Goal: Communication & Community: Ask a question

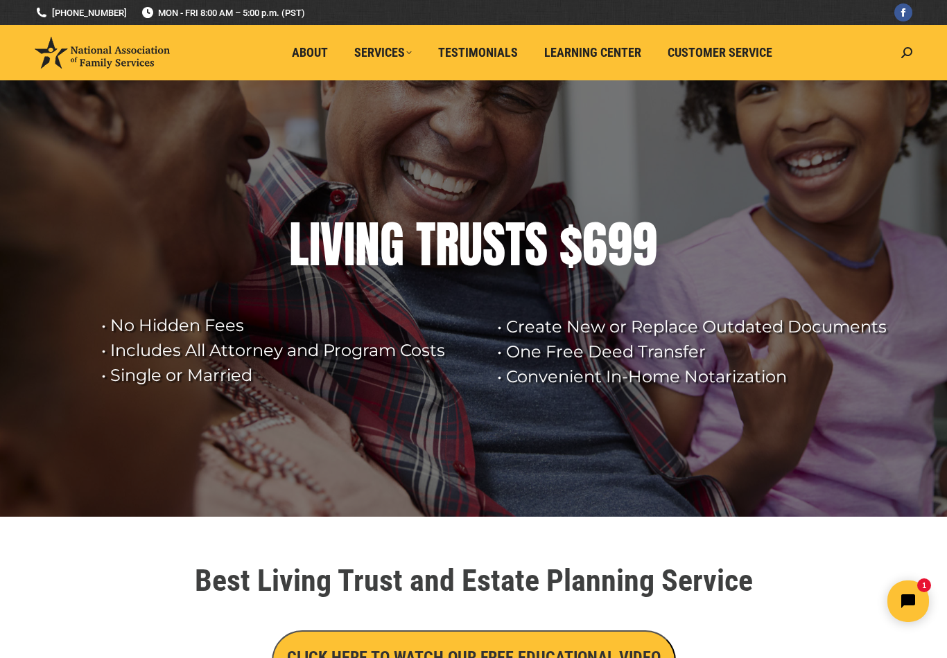
click at [908, 589] on button "Open chat widget" at bounding box center [908, 602] width 42 height 42
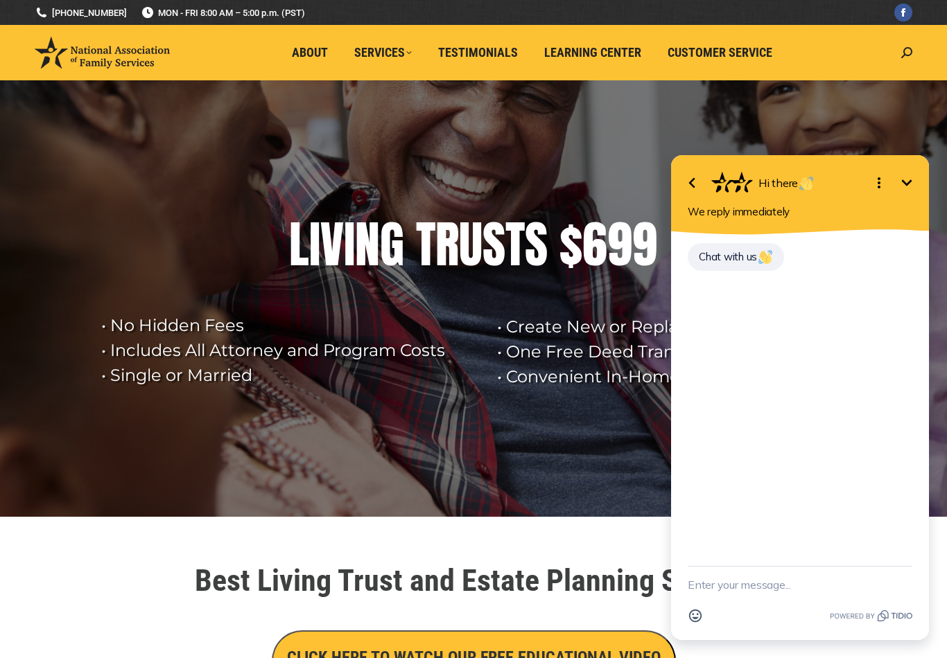
click at [765, 585] on textarea "New message" at bounding box center [799, 585] width 225 height 36
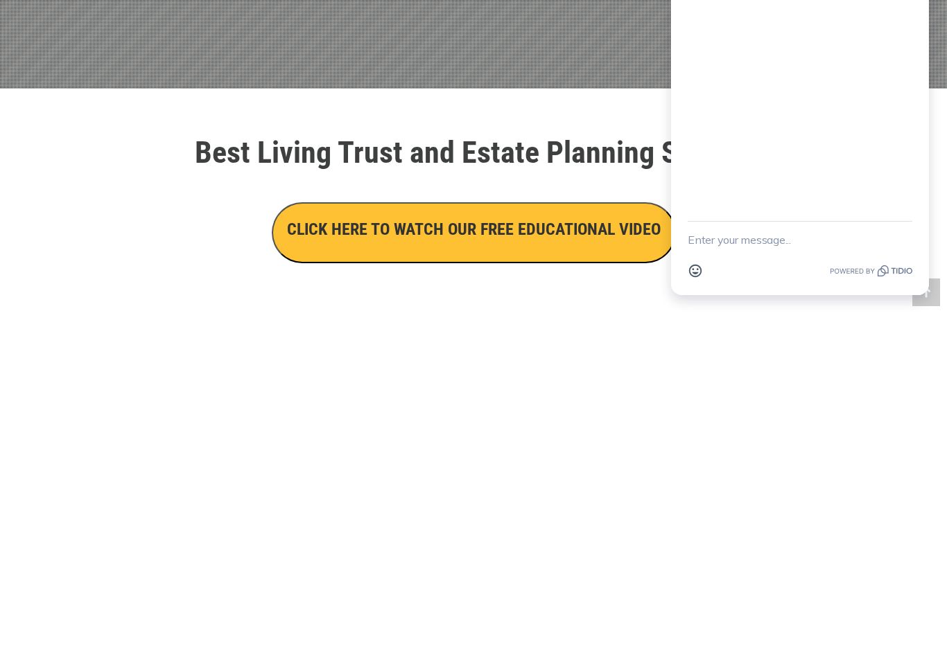
type textarea "B"
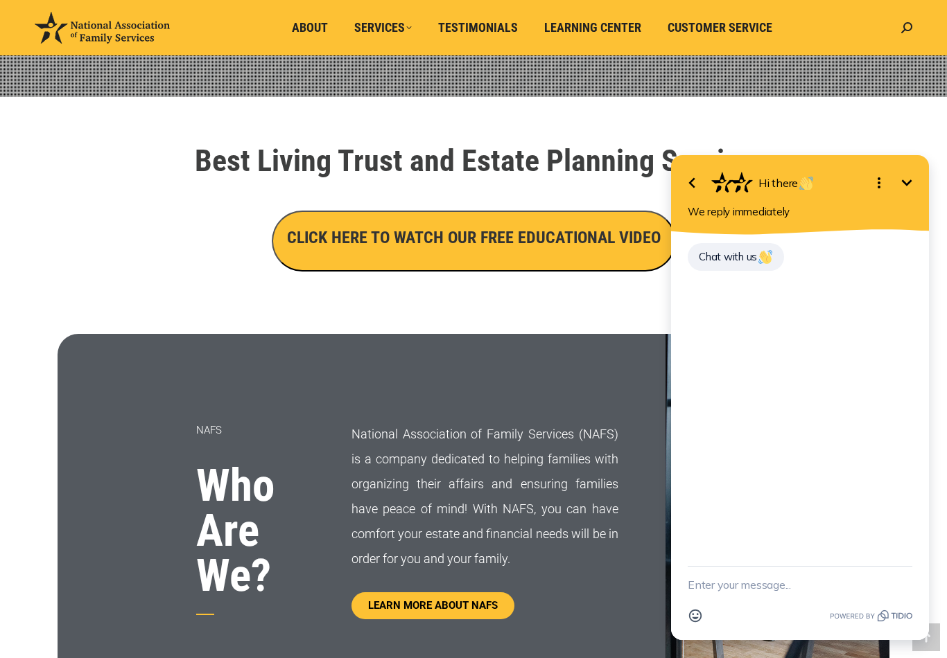
scroll to position [421, 0]
click at [913, 180] on icon "Minimize" at bounding box center [906, 183] width 17 height 17
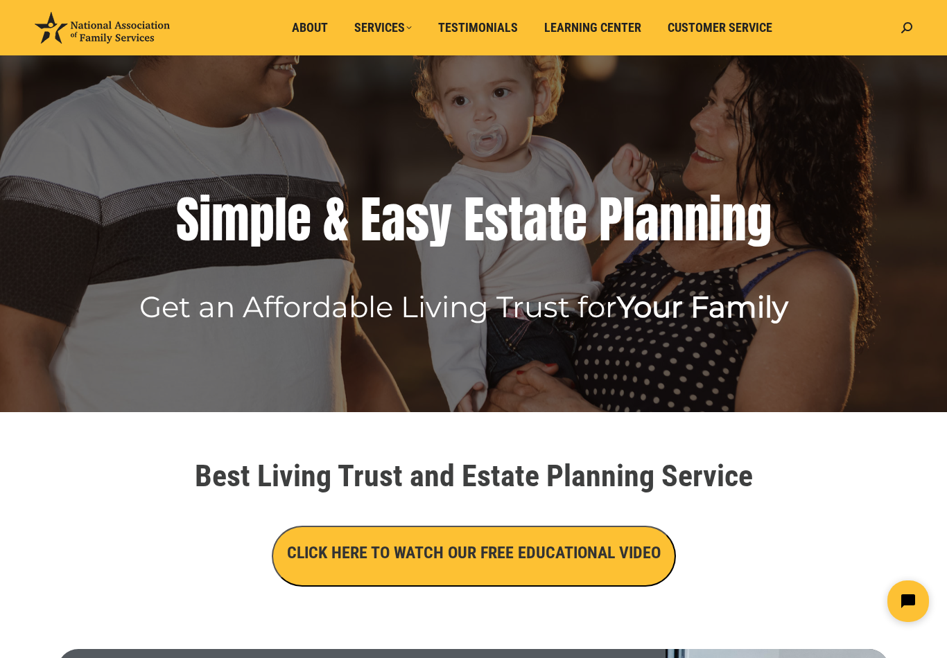
scroll to position [0, 0]
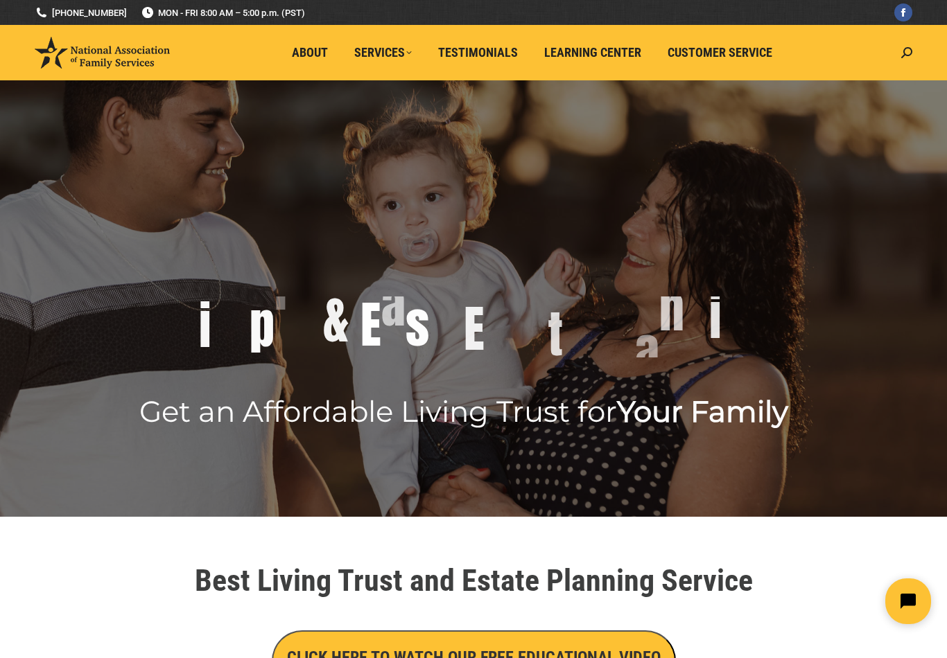
click at [904, 606] on icon "Open chat widget" at bounding box center [908, 601] width 18 height 18
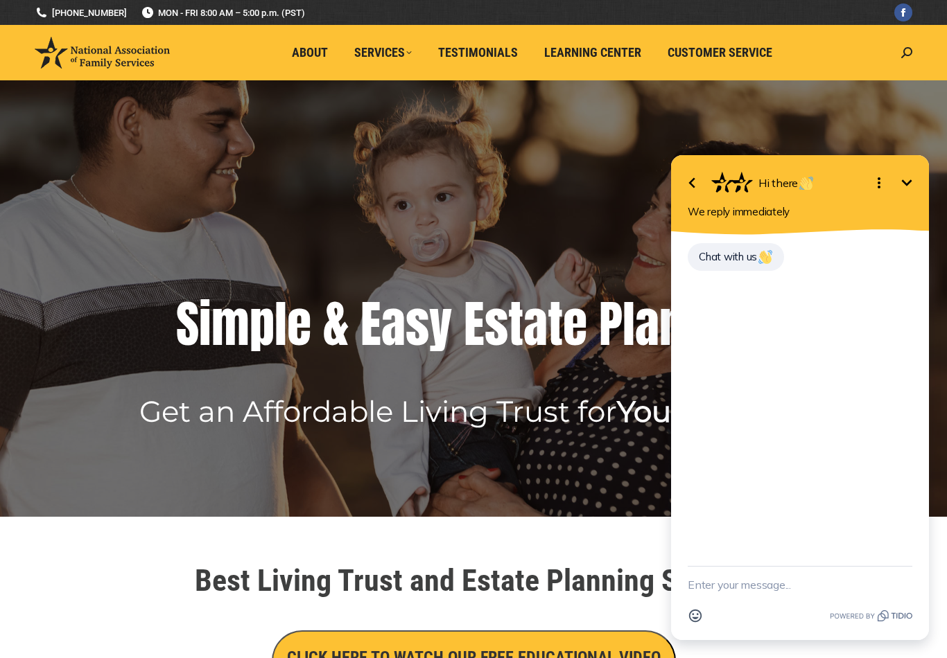
click at [782, 592] on textarea "New message" at bounding box center [799, 585] width 225 height 36
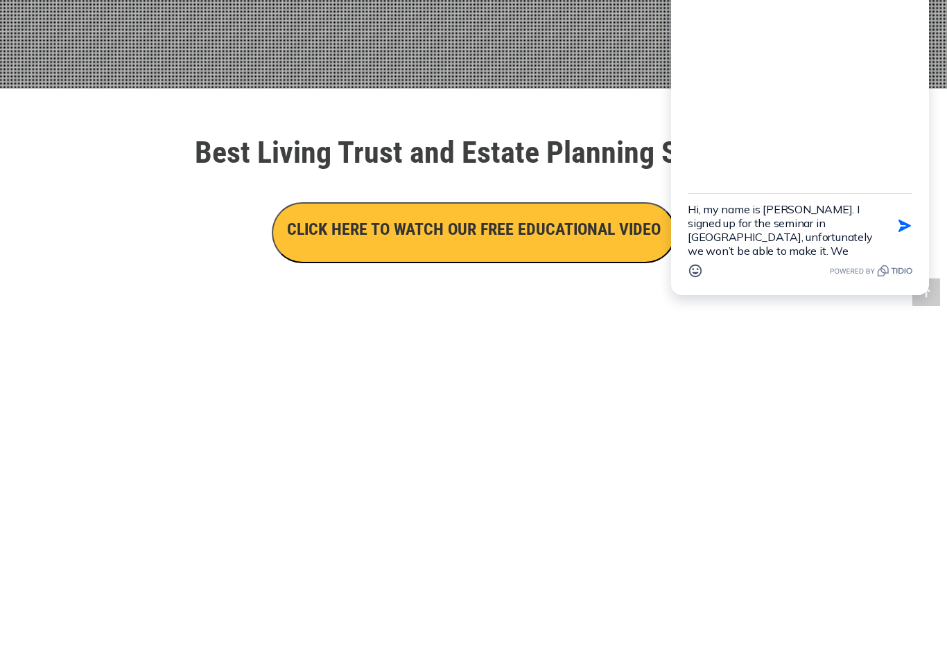
scroll to position [28, 0]
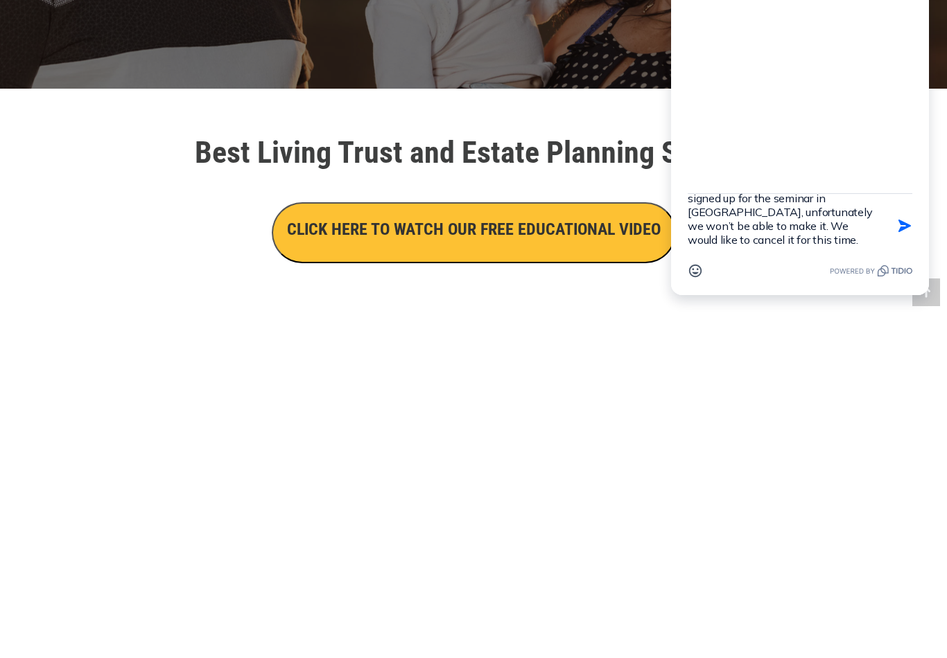
type textarea "Hi, my name is Vianny. I signed up for the seminar in Simi Valley, unfortunatel…"
click at [902, 232] on icon "button" at bounding box center [904, 225] width 15 height 15
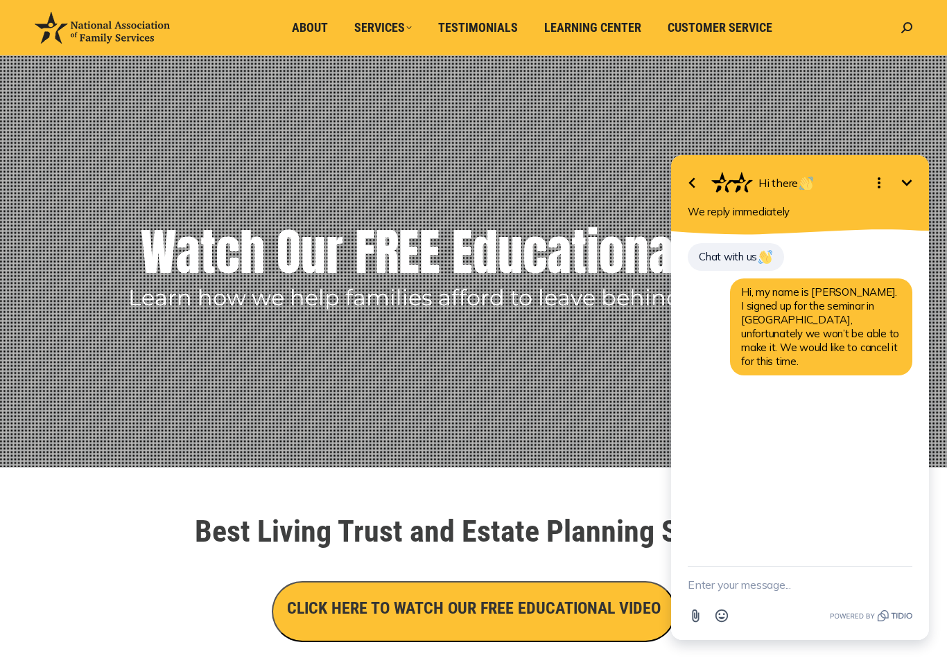
scroll to position [46, 0]
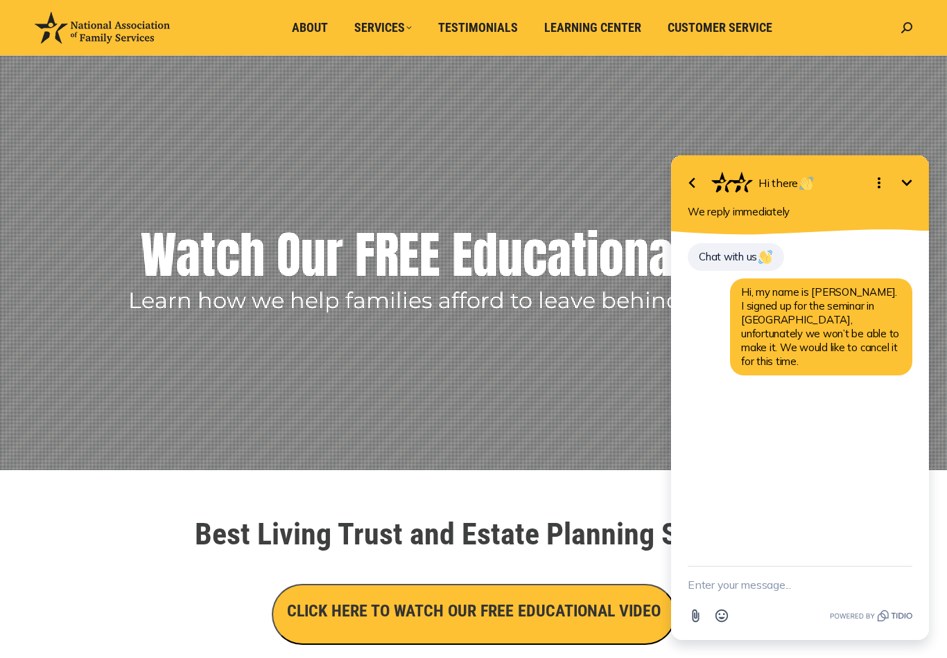
click at [906, 175] on icon "Minimize" at bounding box center [906, 183] width 17 height 17
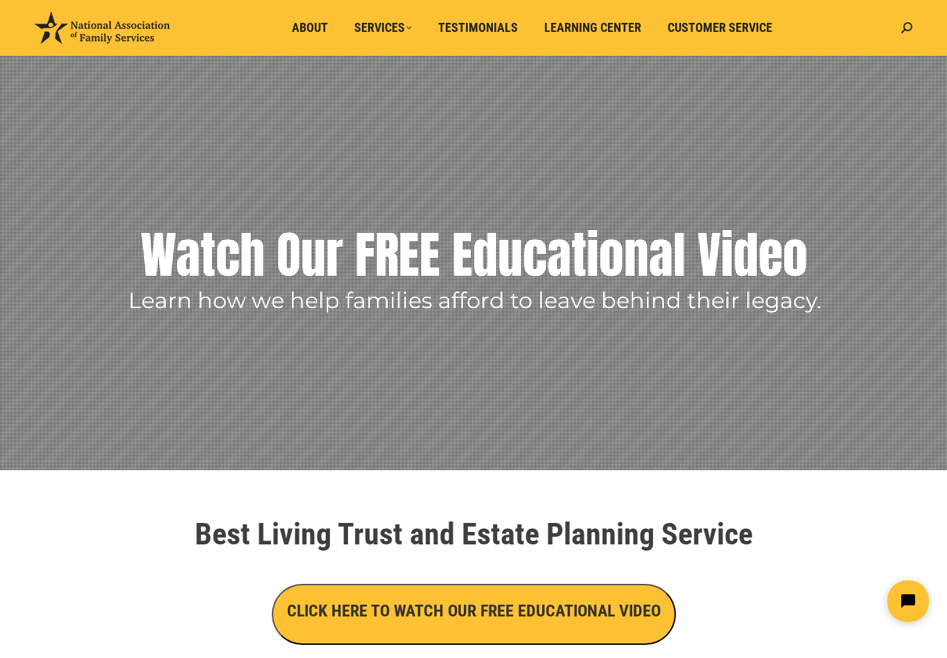
click at [925, 599] on button "Open chat widget" at bounding box center [908, 602] width 42 height 42
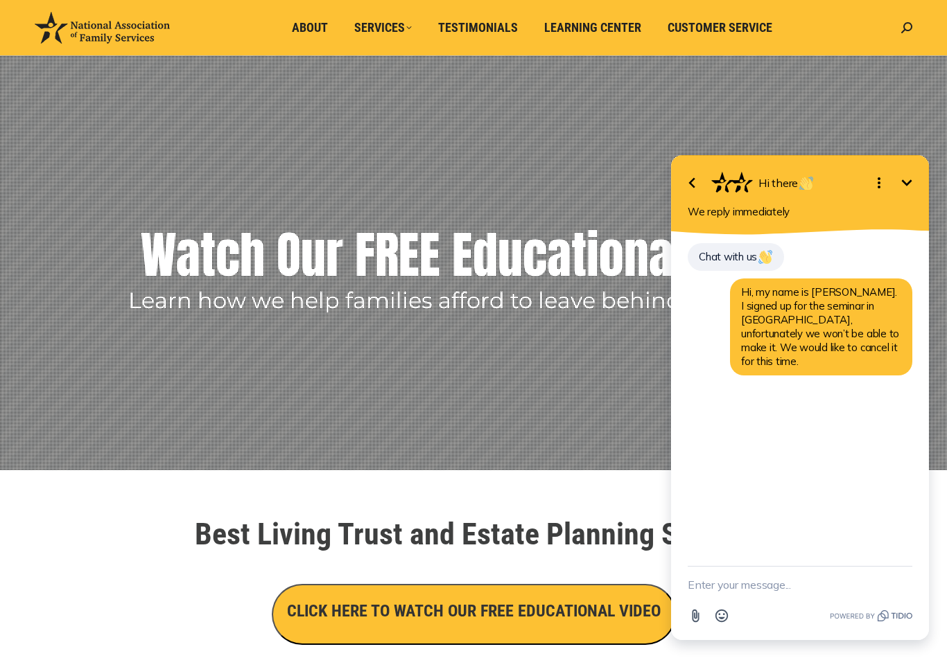
click at [901, 184] on icon "Minimize" at bounding box center [906, 183] width 17 height 17
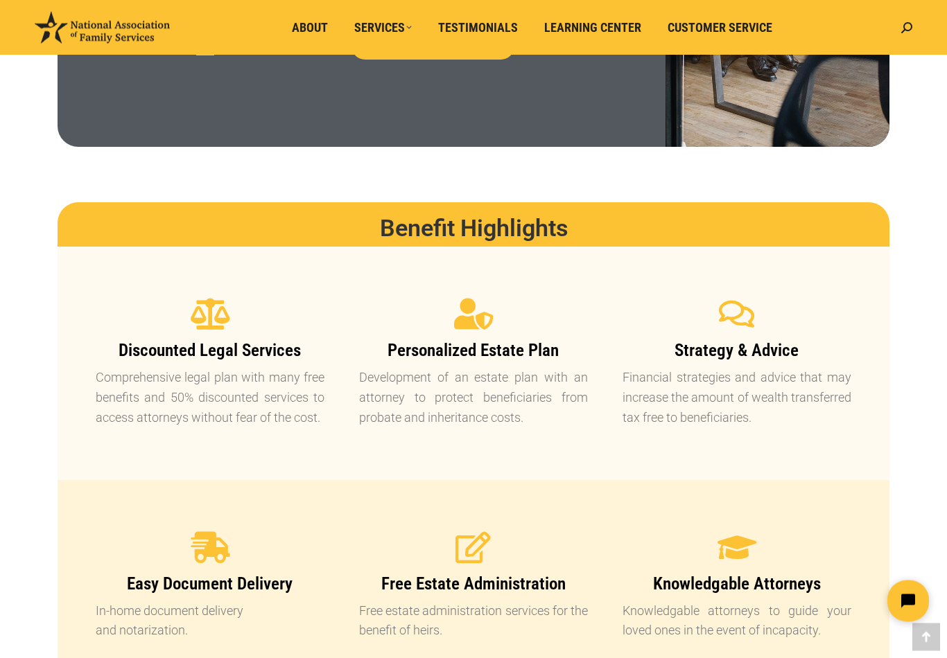
scroll to position [928, 0]
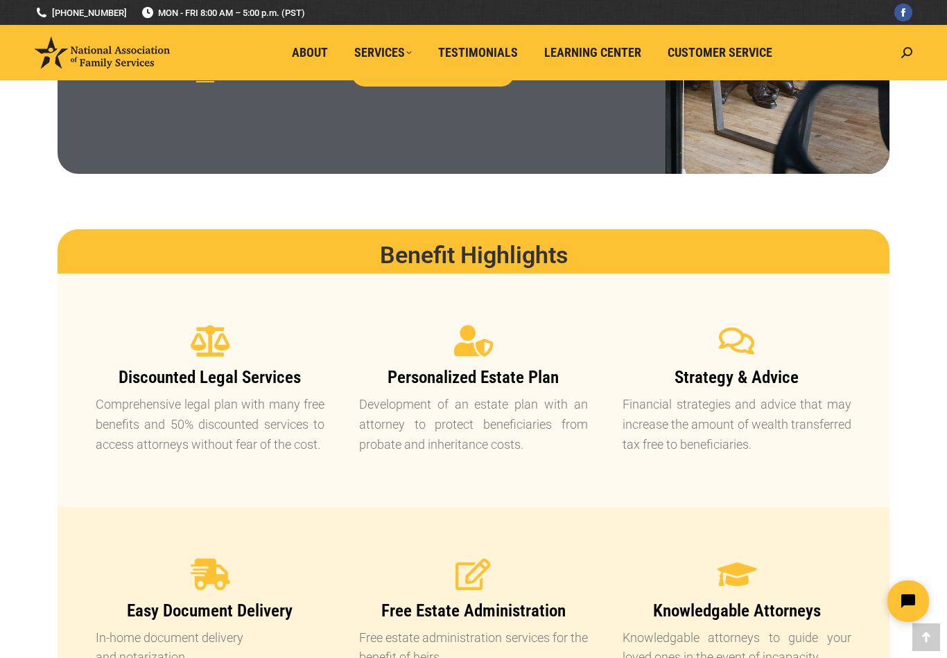
click at [921, 595] on icon "Open chat widget" at bounding box center [914, 601] width 19 height 19
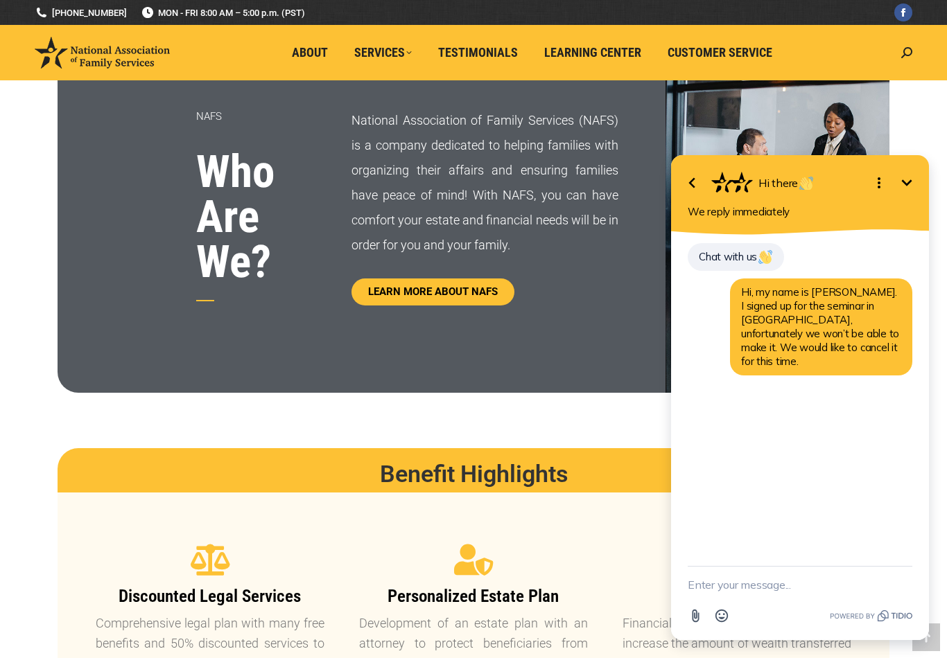
scroll to position [733, 0]
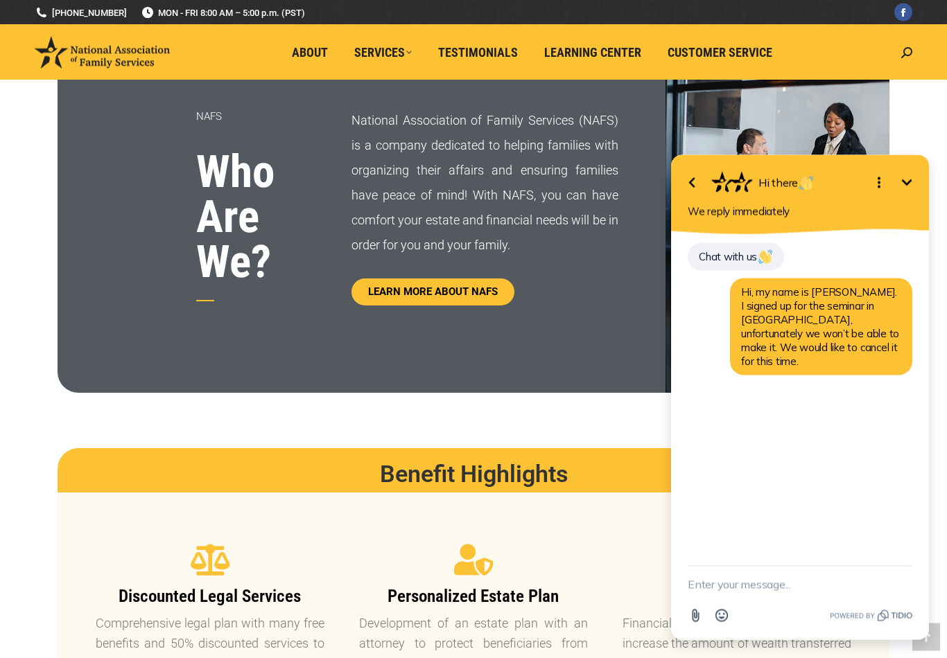
click at [887, 176] on button "Open options" at bounding box center [879, 182] width 28 height 28
click at [879, 179] on icon "Close options" at bounding box center [878, 182] width 3 height 11
click at [762, 255] on img at bounding box center [765, 256] width 14 height 14
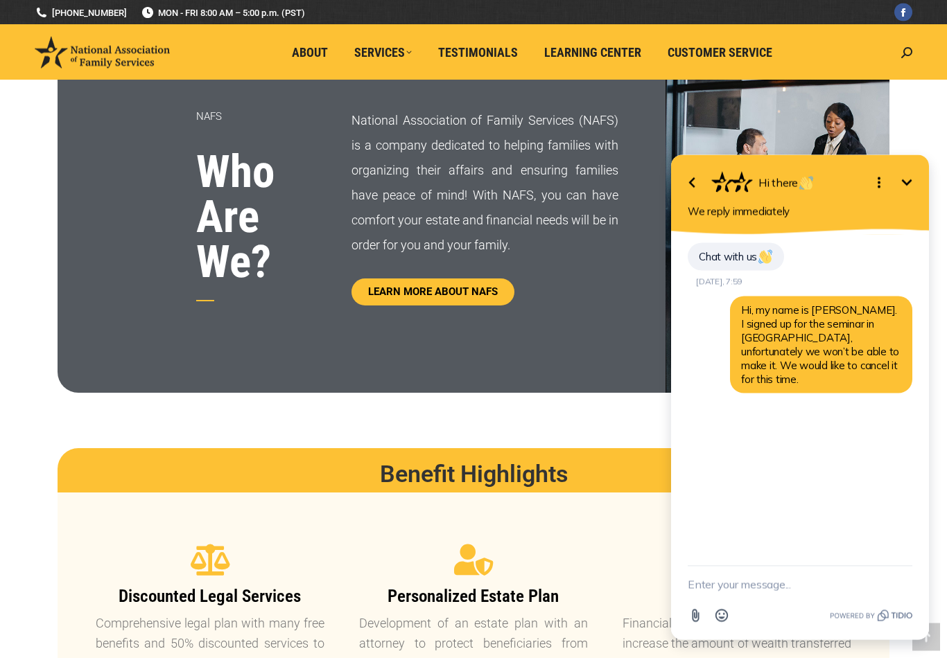
click at [908, 184] on icon "Minimize" at bounding box center [906, 182] width 17 height 17
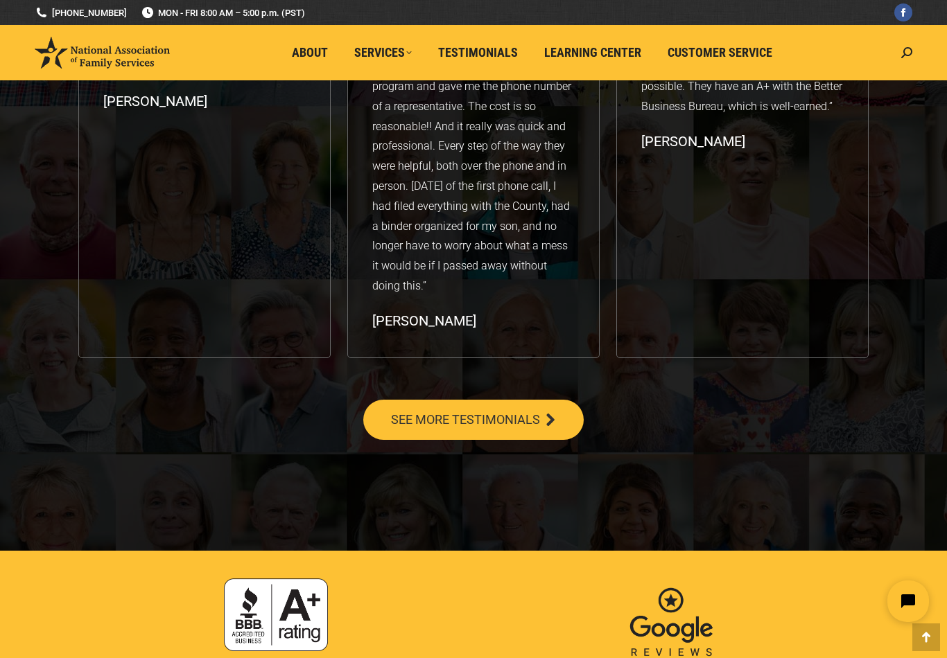
scroll to position [2351, 0]
